Goal: Task Accomplishment & Management: Use online tool/utility

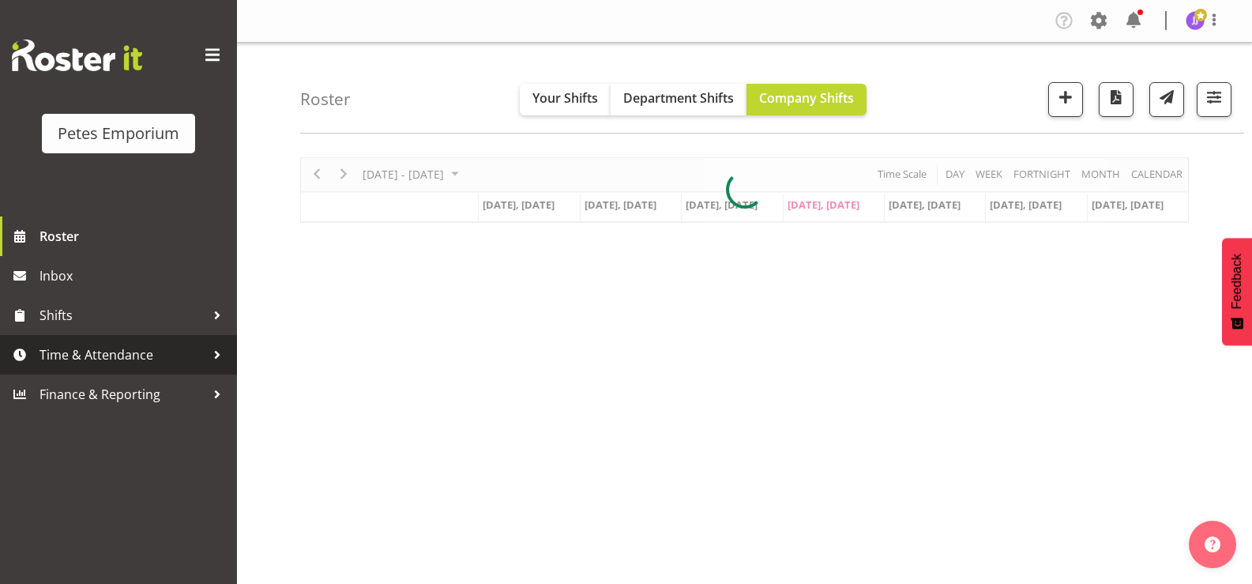
click at [146, 355] on span "Time & Attendance" at bounding box center [122, 355] width 166 height 24
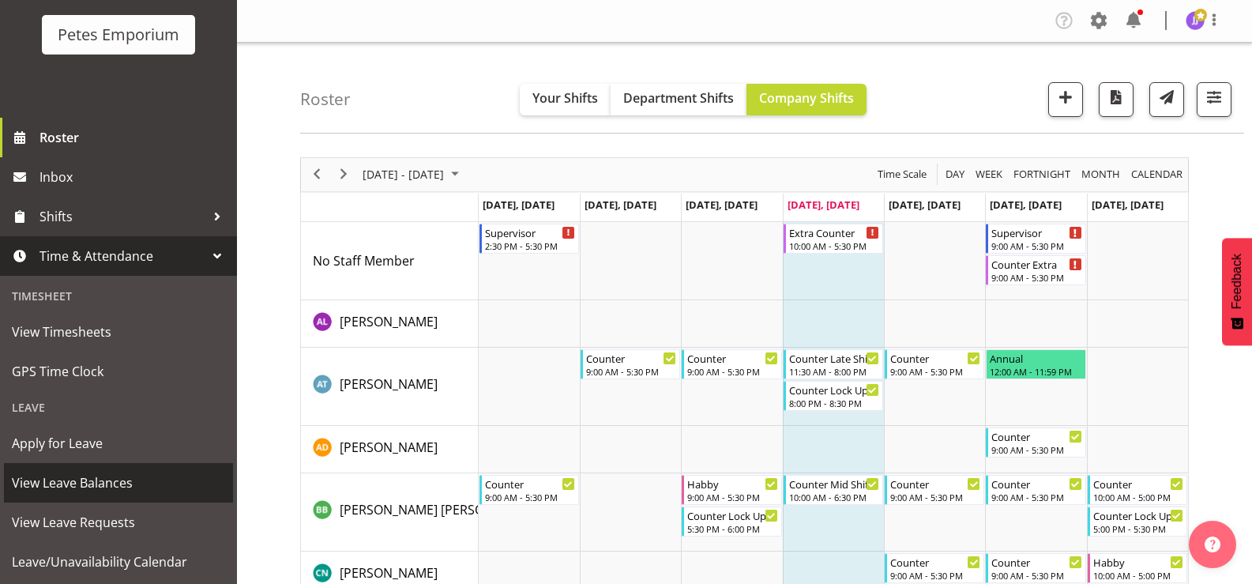
scroll to position [140, 0]
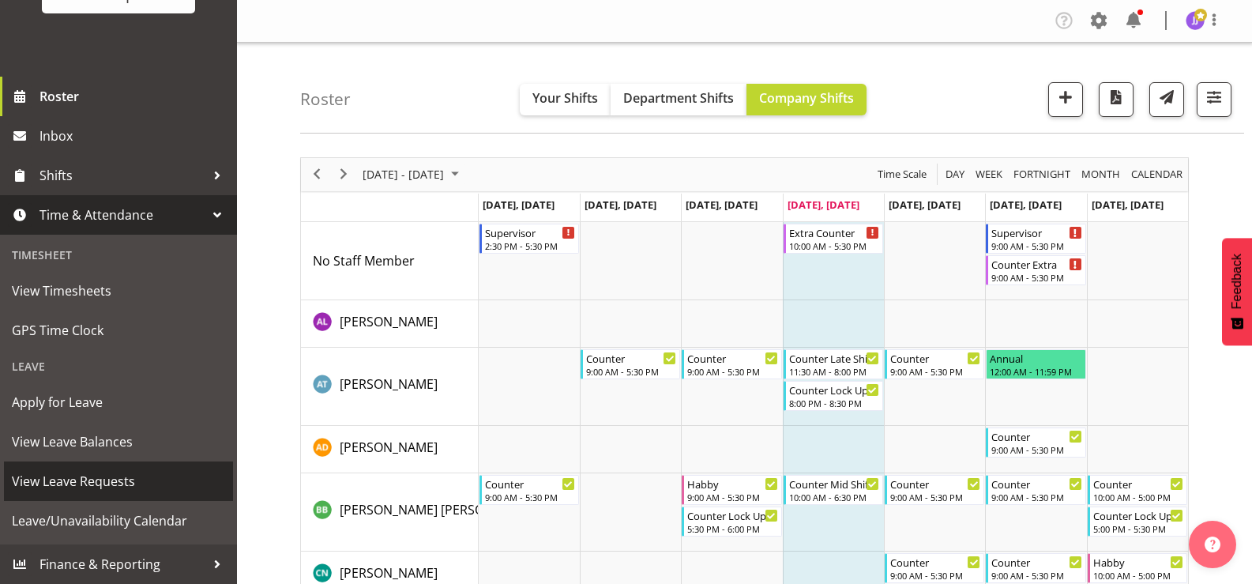
click at [91, 486] on span "View Leave Requests" at bounding box center [118, 481] width 213 height 24
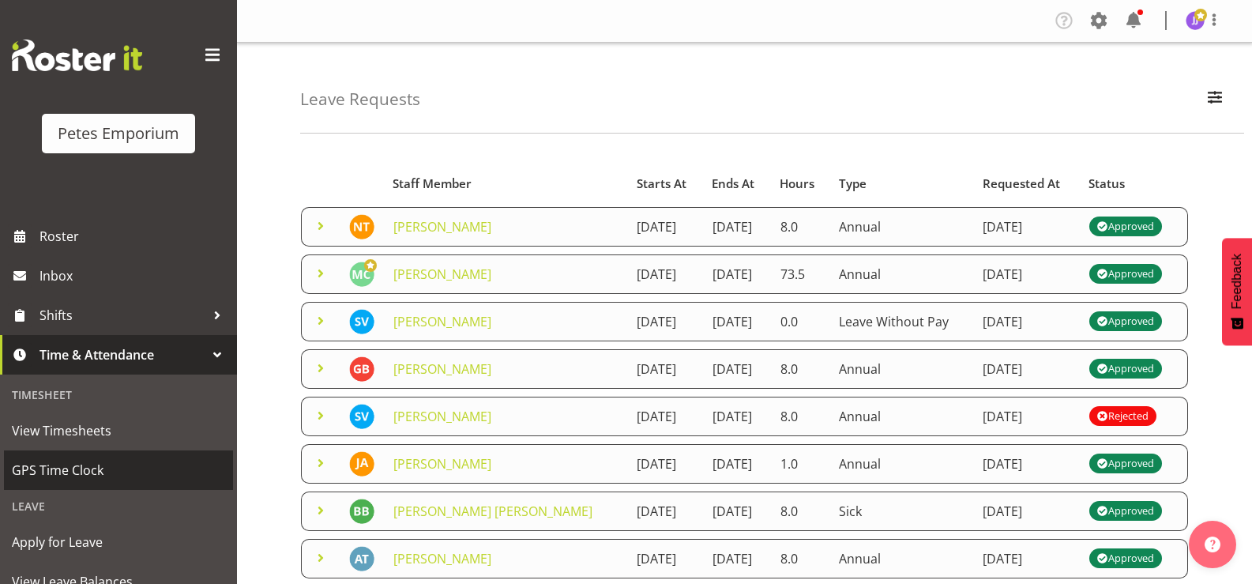
click at [76, 471] on span "GPS Time Clock" at bounding box center [118, 470] width 213 height 24
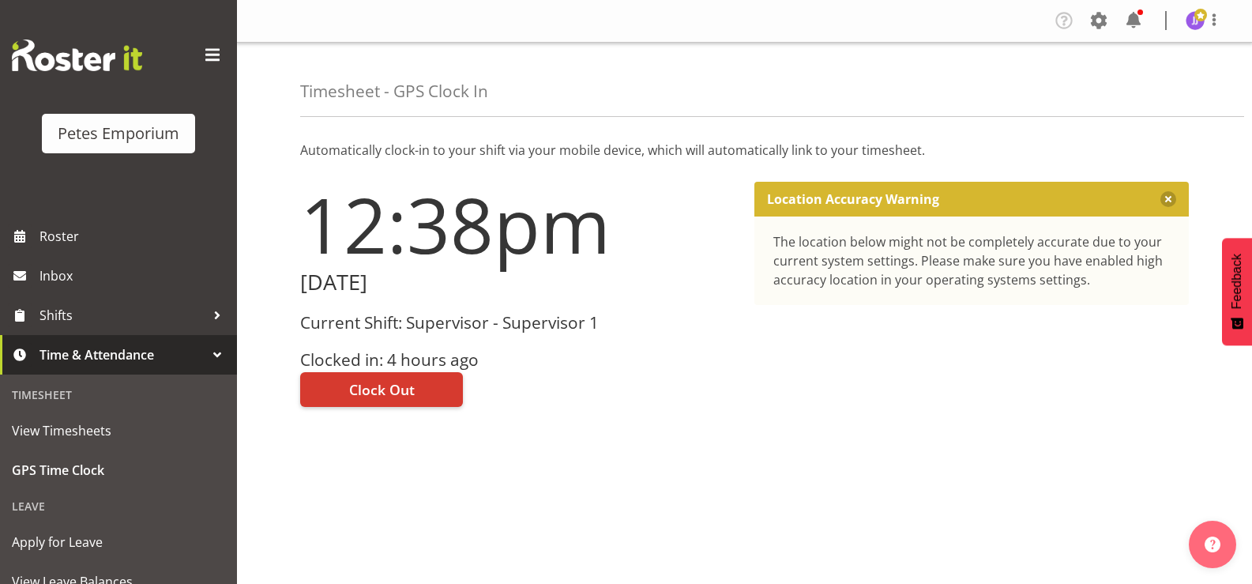
click at [409, 348] on div "Current Shift: Supervisor - Supervisor 1 Clocked in: 4 hours ago" at bounding box center [517, 342] width 435 height 56
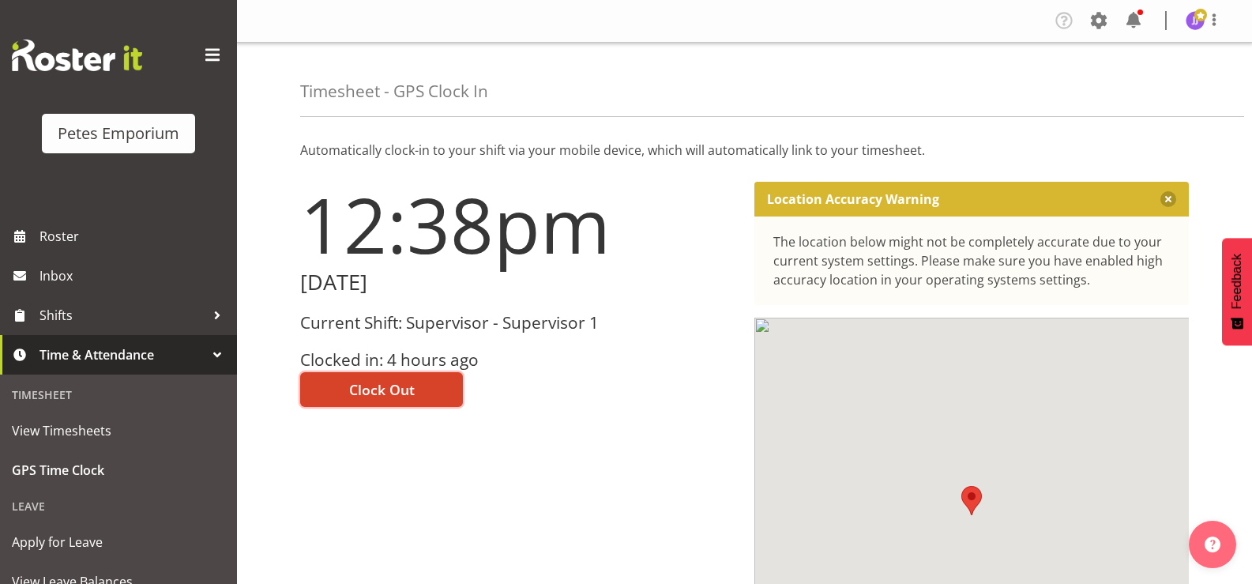
click at [378, 394] on span "Clock Out" at bounding box center [382, 389] width 66 height 21
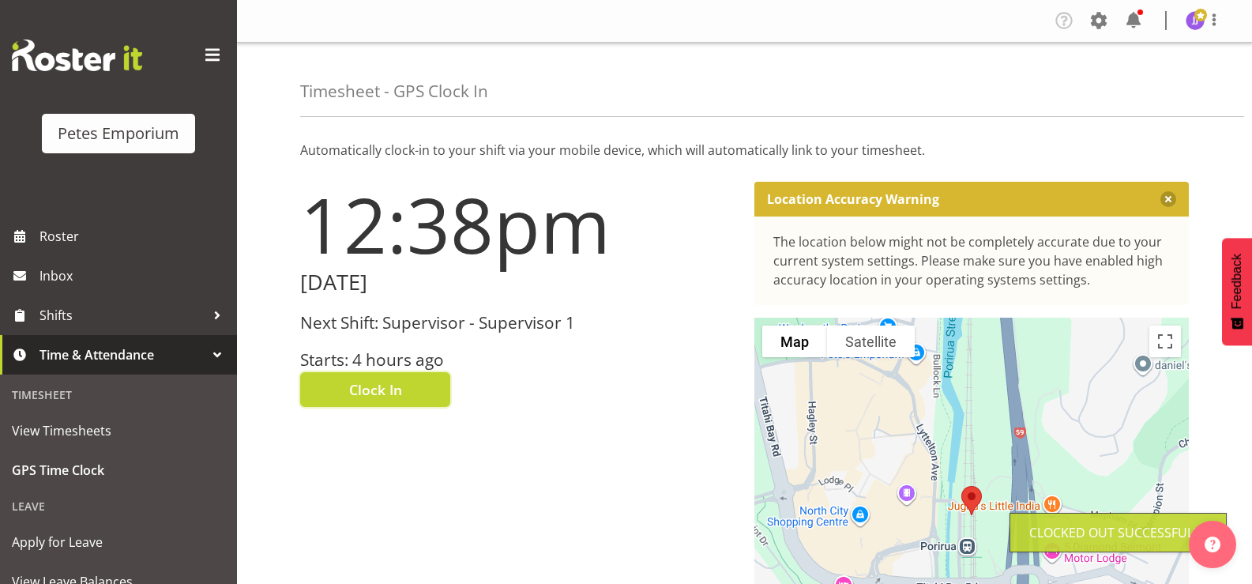
click at [1201, 24] on img at bounding box center [1195, 20] width 19 height 19
click at [1152, 77] on link "Log Out" at bounding box center [1148, 83] width 152 height 28
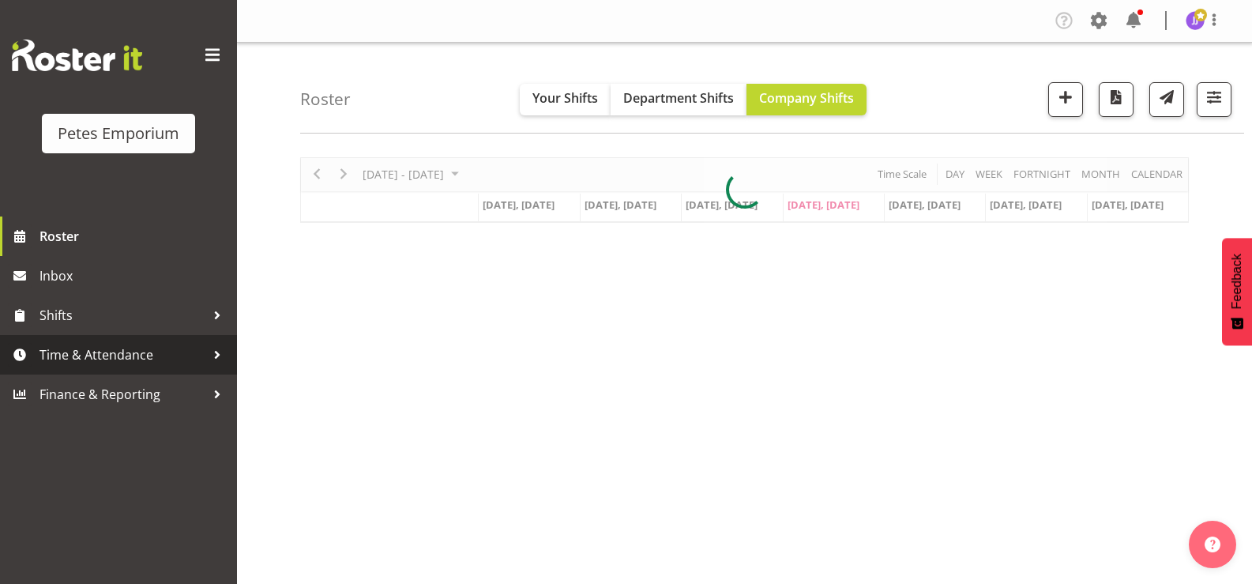
click at [130, 355] on span "Time & Attendance" at bounding box center [122, 355] width 166 height 24
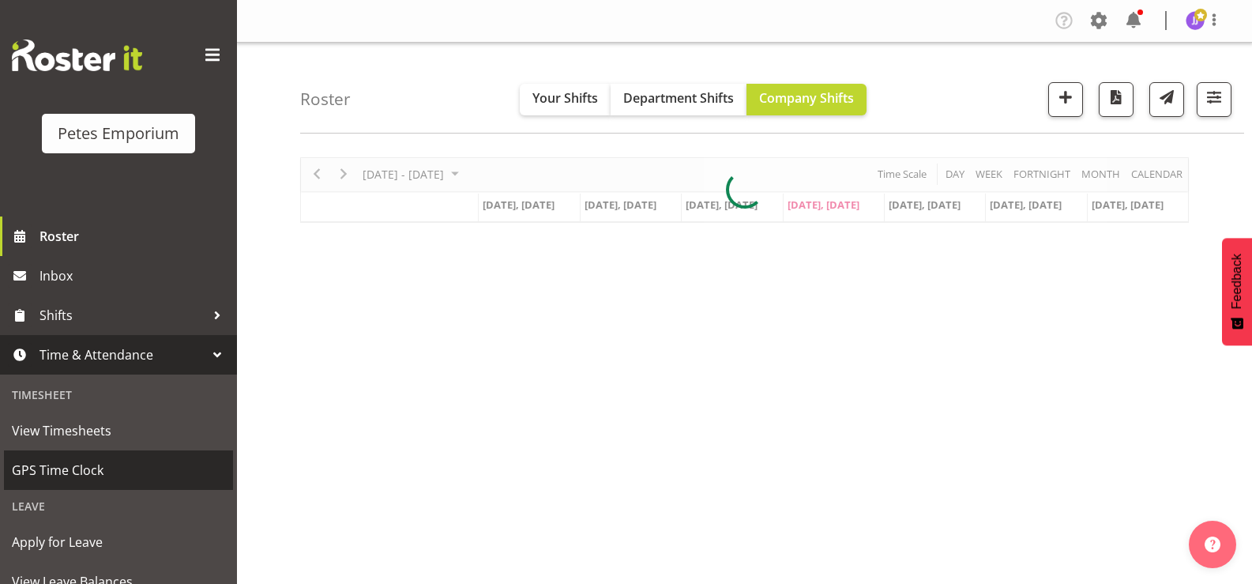
click at [113, 472] on span "GPS Time Clock" at bounding box center [118, 470] width 213 height 24
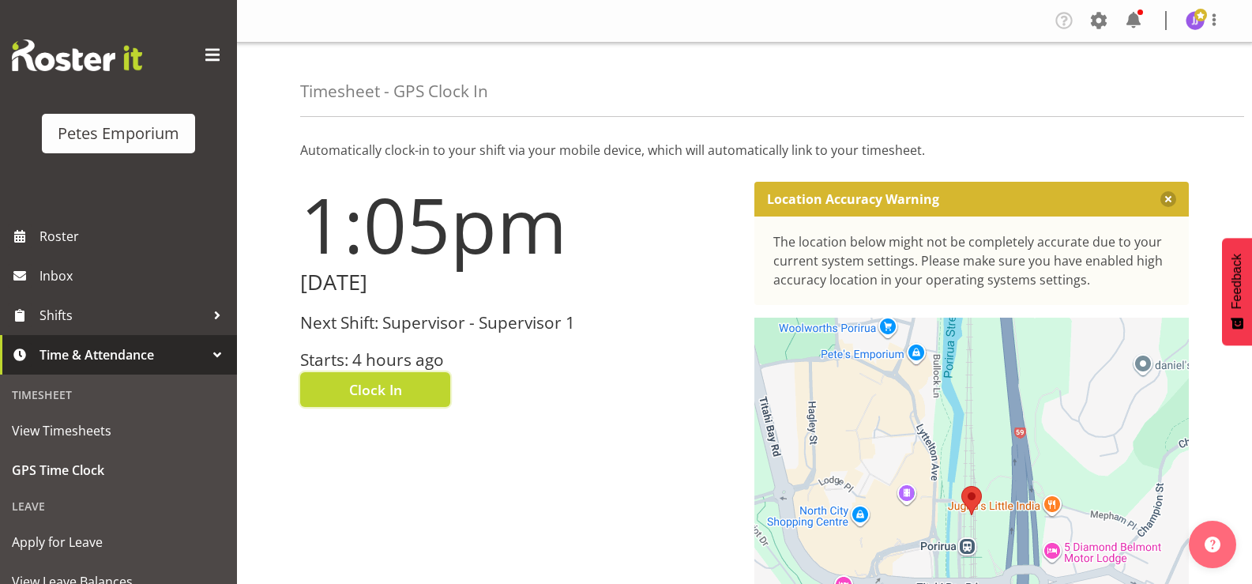
click at [386, 389] on span "Clock In" at bounding box center [375, 389] width 53 height 21
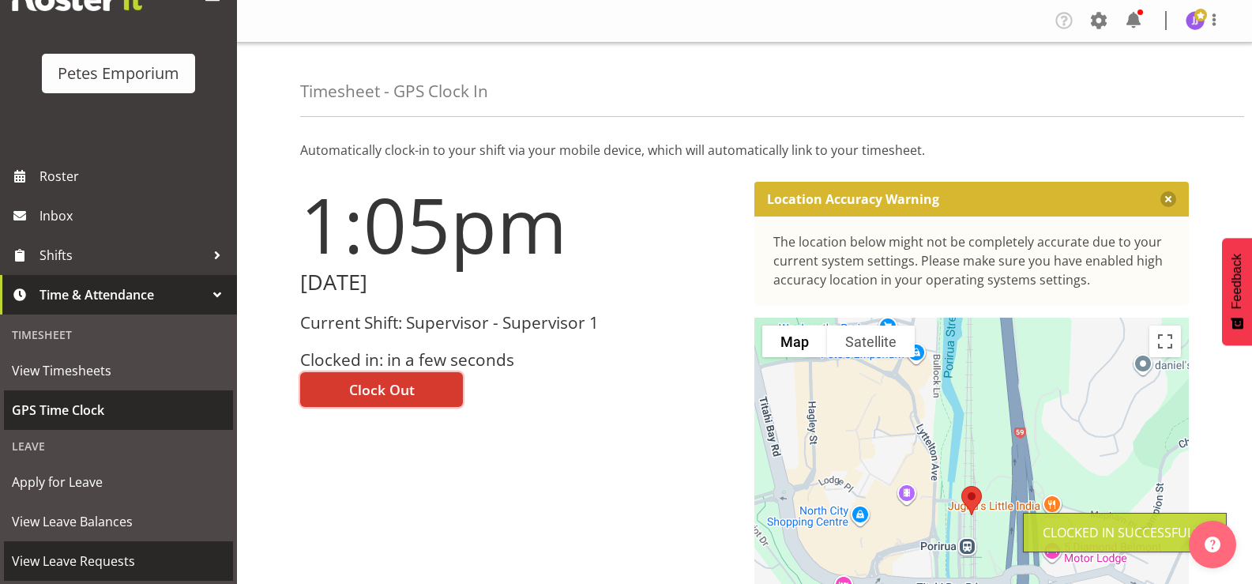
scroll to position [140, 0]
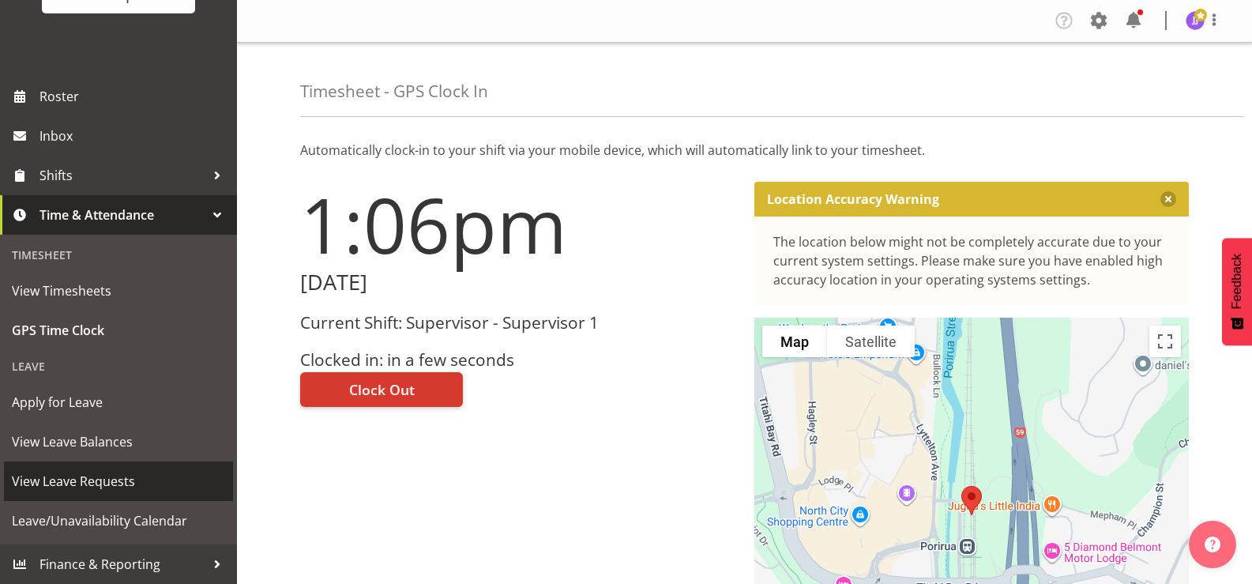
click at [110, 487] on span "View Leave Requests" at bounding box center [118, 481] width 213 height 24
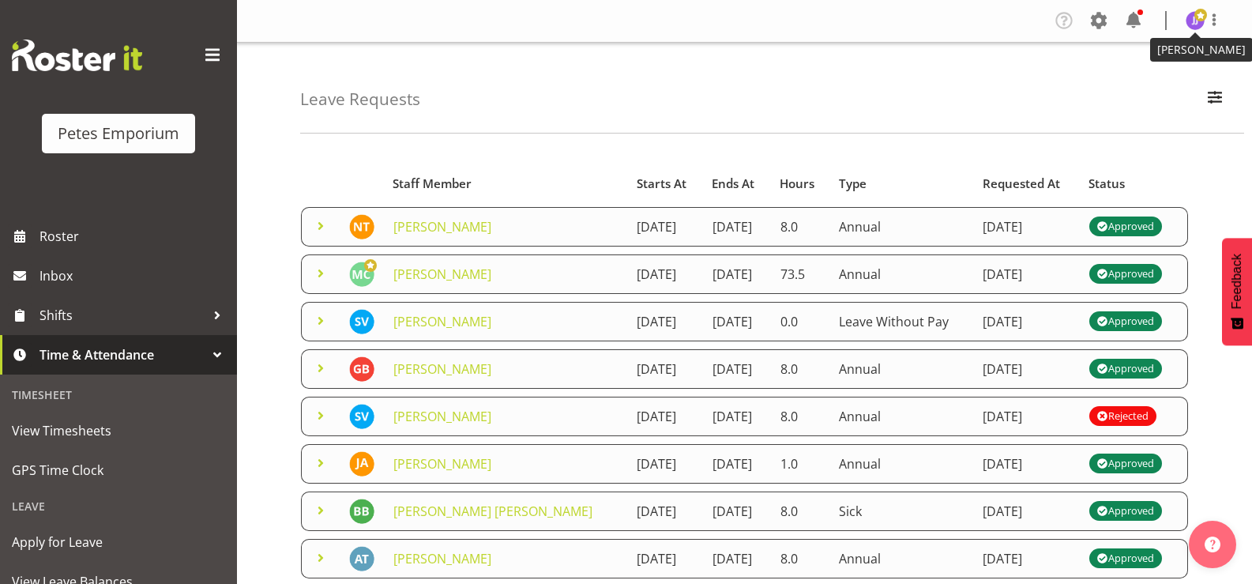
click at [1196, 23] on img at bounding box center [1195, 20] width 19 height 19
click at [1125, 84] on link "Log Out" at bounding box center [1148, 83] width 152 height 28
